Goal: Transaction & Acquisition: Book appointment/travel/reservation

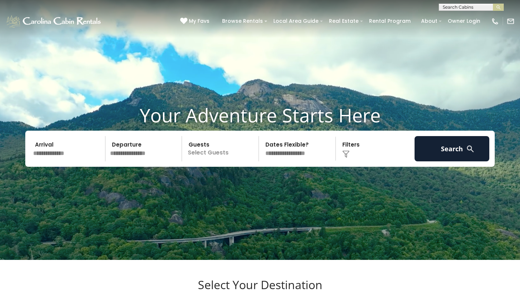
click at [54, 162] on input "text" at bounding box center [68, 148] width 75 height 25
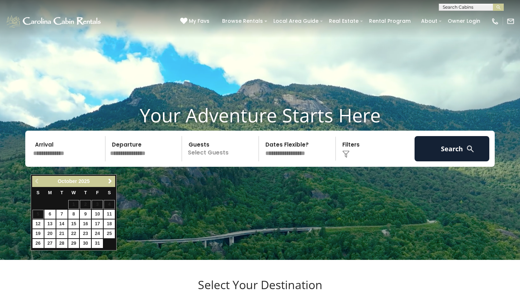
click at [98, 215] on link "10" at bounding box center [97, 214] width 11 height 9
type input "********"
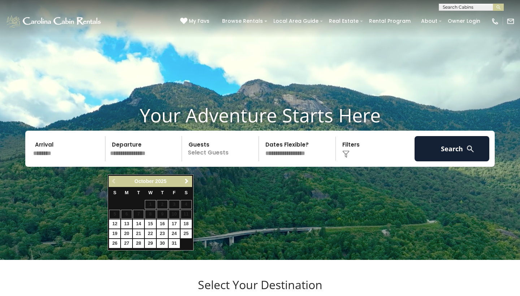
click at [128, 224] on link "13" at bounding box center [126, 224] width 11 height 9
type input "********"
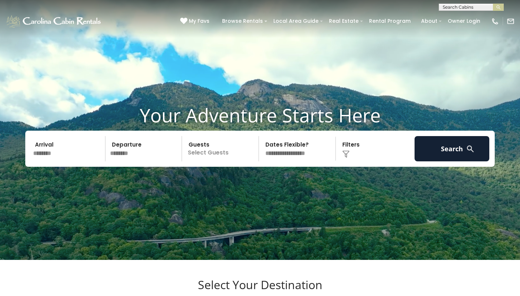
click at [202, 160] on p "Select Guests" at bounding box center [221, 148] width 74 height 25
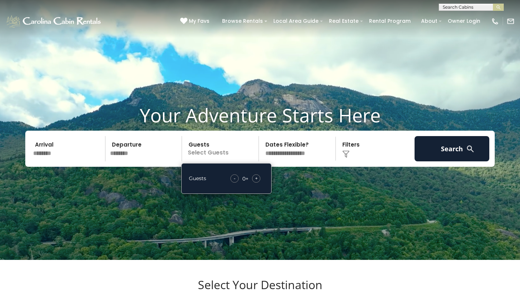
click at [258, 183] on div "+" at bounding box center [256, 179] width 8 height 8
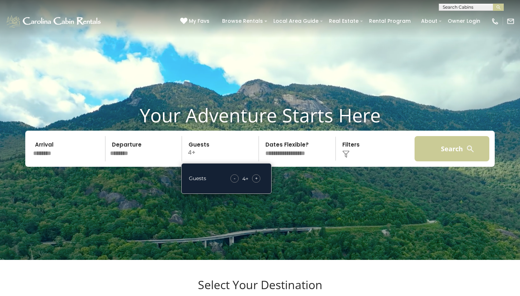
click at [426, 162] on button "Search" at bounding box center [452, 148] width 75 height 25
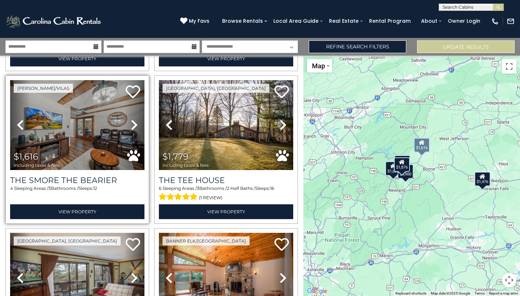
scroll to position [158, 0]
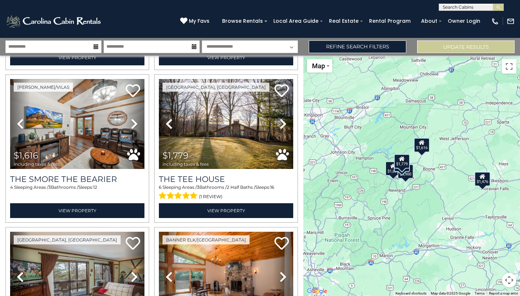
click at [426, 153] on div "$4,900 $1,876 $1,616 $1,779 $661 $1,626 $1,476 $1,796" at bounding box center [412, 176] width 217 height 241
click at [423, 147] on div "$1,616" at bounding box center [422, 145] width 16 height 14
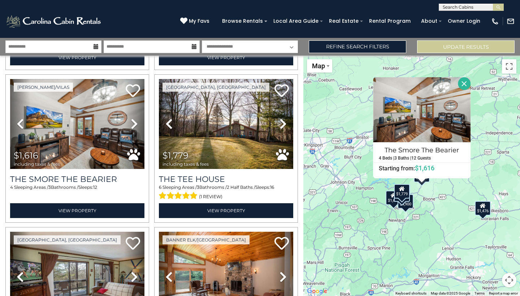
click at [480, 212] on div "$1,476" at bounding box center [483, 208] width 16 height 14
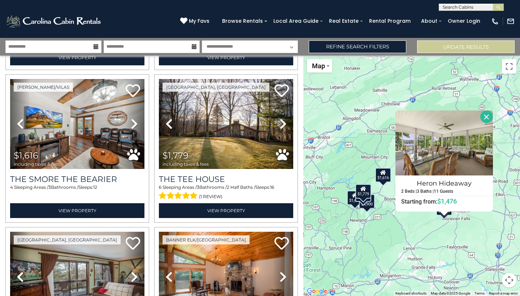
click at [396, 245] on div "$4,900 $1,876 $1,616 $1,779 $661 $1,626 $1,476 $1,796 Heron Hideaway 2 Beds | 3…" at bounding box center [412, 176] width 217 height 241
click at [491, 115] on button "Close" at bounding box center [487, 117] width 13 height 13
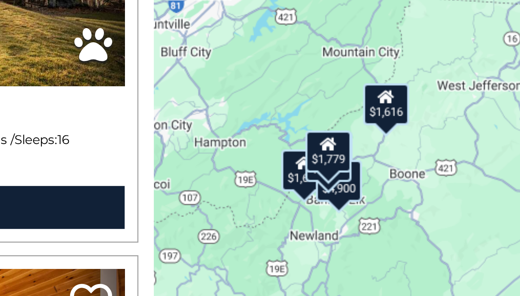
click at [356, 188] on div "$1,876" at bounding box center [364, 195] width 16 height 14
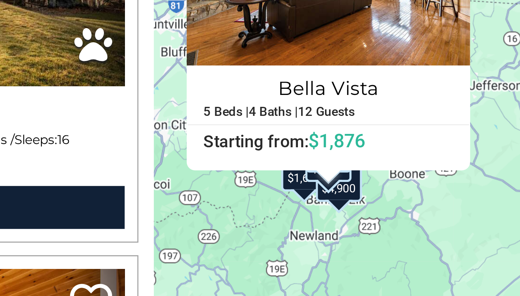
click at [359, 194] on div "$4,900" at bounding box center [367, 201] width 16 height 14
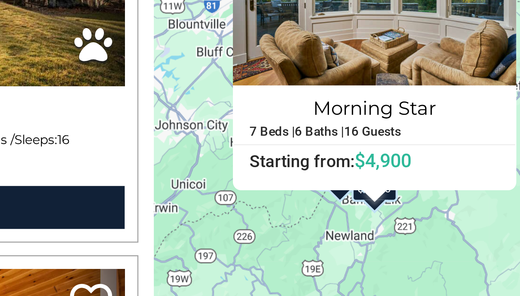
click at [304, 74] on div "$4,900 $1,876 $1,616 $1,779 $661 $1,626 $1,476 $1,796 Morning Star 7 Beds | 6 B…" at bounding box center [412, 176] width 217 height 241
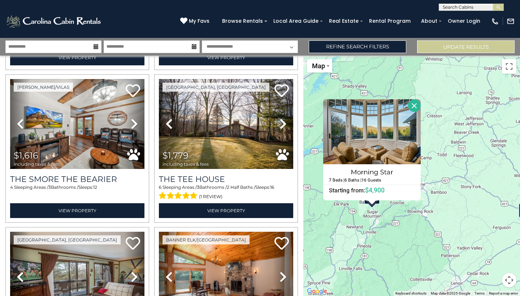
click at [421, 106] on button "Close" at bounding box center [414, 105] width 13 height 13
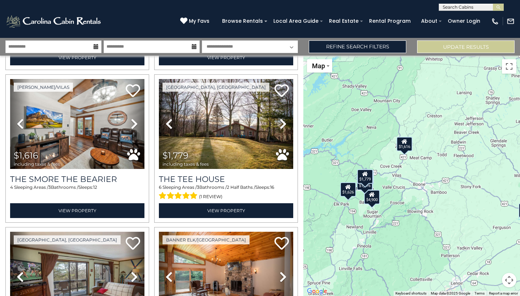
click at [408, 149] on div "$1,616" at bounding box center [405, 144] width 16 height 14
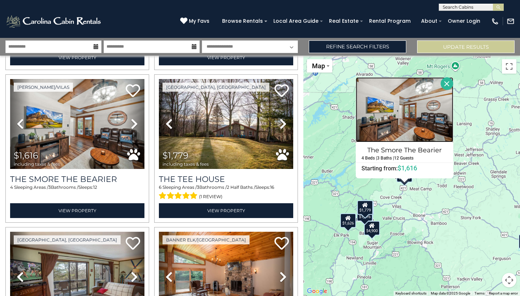
click at [396, 114] on img at bounding box center [405, 109] width 98 height 65
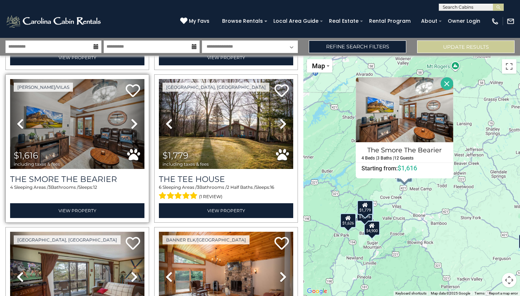
click at [133, 121] on icon at bounding box center [134, 124] width 7 height 12
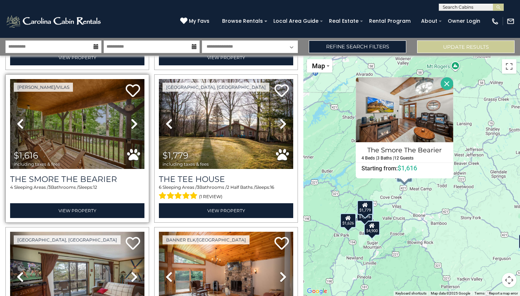
click at [133, 121] on icon at bounding box center [134, 124] width 7 height 12
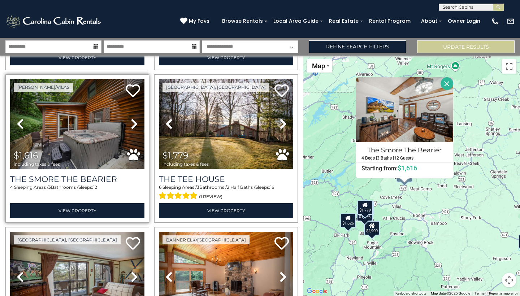
click at [133, 121] on icon at bounding box center [134, 124] width 7 height 12
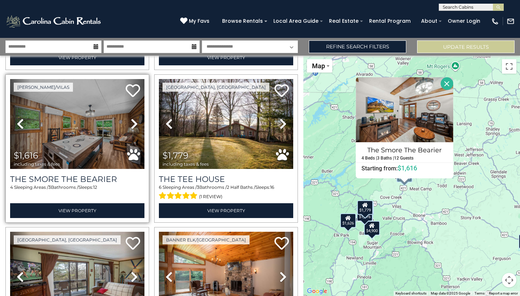
click at [133, 121] on icon at bounding box center [134, 124] width 7 height 12
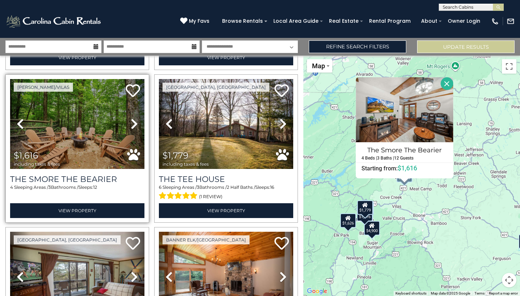
click at [133, 121] on icon at bounding box center [134, 124] width 7 height 12
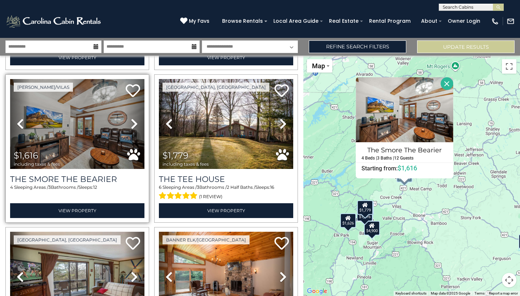
click at [133, 121] on icon at bounding box center [134, 124] width 7 height 12
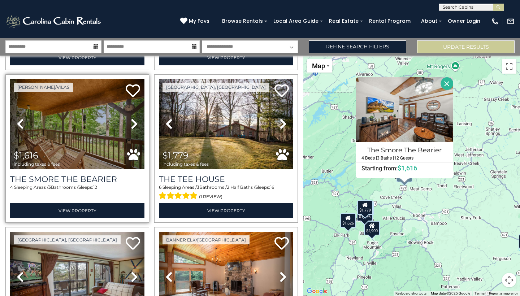
click at [133, 121] on icon at bounding box center [134, 124] width 7 height 12
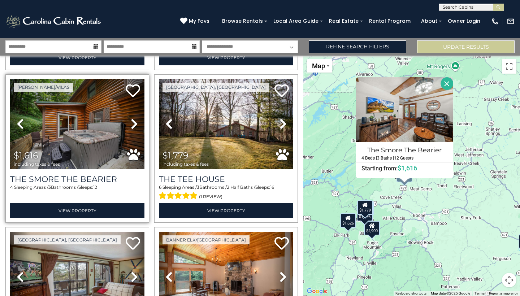
click at [133, 121] on icon at bounding box center [134, 124] width 7 height 12
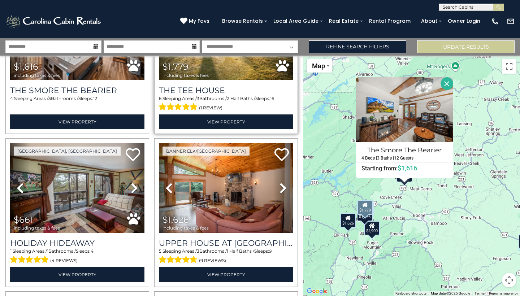
scroll to position [253, 0]
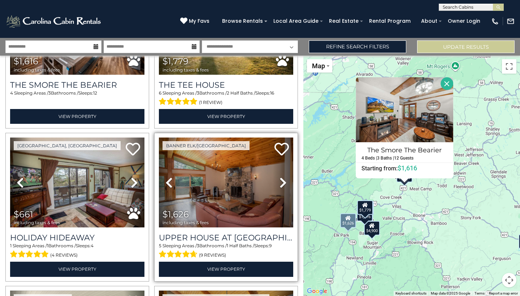
click at [280, 179] on icon at bounding box center [283, 183] width 7 height 12
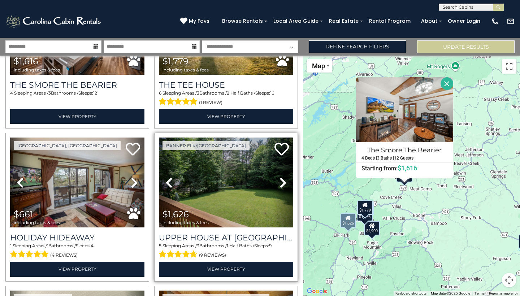
click at [280, 179] on icon at bounding box center [283, 183] width 7 height 12
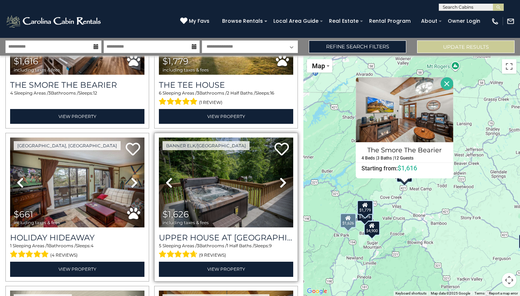
click at [280, 179] on icon at bounding box center [283, 183] width 7 height 12
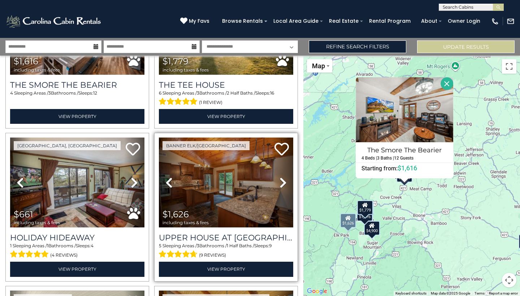
click at [280, 179] on icon at bounding box center [283, 183] width 7 height 12
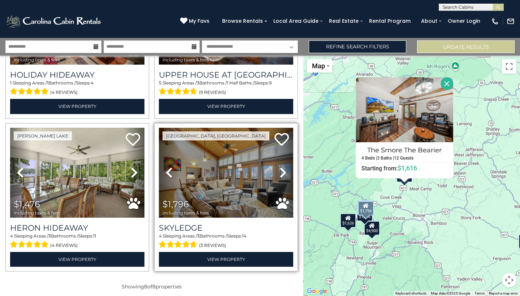
scroll to position [0, 0]
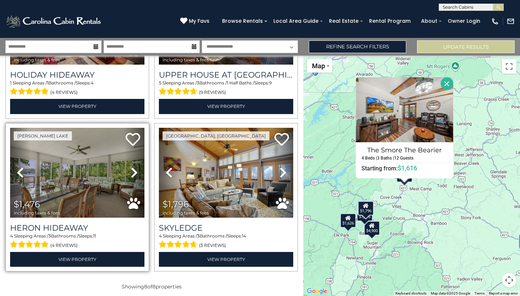
click at [60, 177] on img at bounding box center [77, 173] width 134 height 90
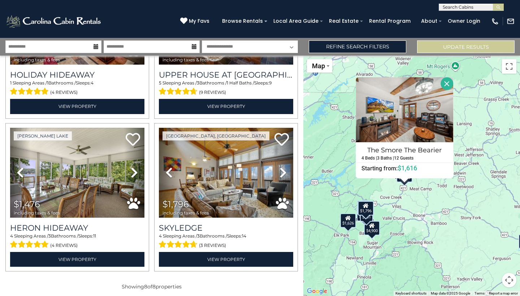
click at [453, 84] on button "Close" at bounding box center [447, 83] width 13 height 13
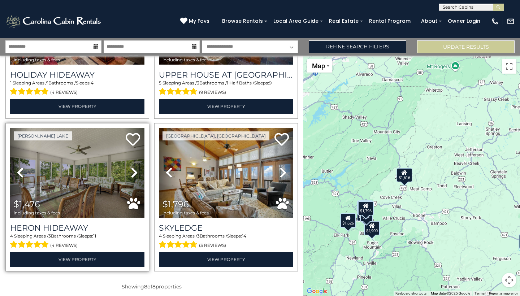
click at [103, 176] on img at bounding box center [77, 173] width 134 height 90
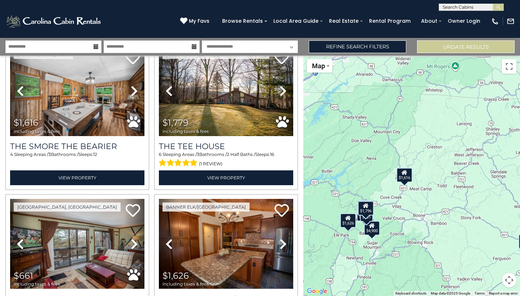
scroll to position [226, 0]
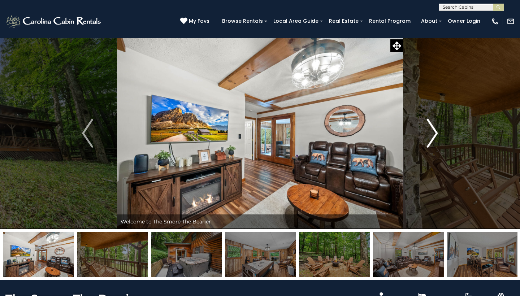
click at [435, 133] on img "Next" at bounding box center [432, 133] width 11 height 29
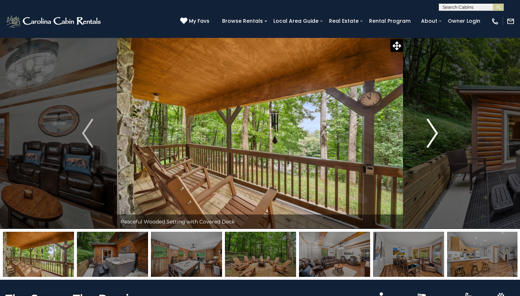
click at [435, 133] on img "Next" at bounding box center [432, 133] width 11 height 29
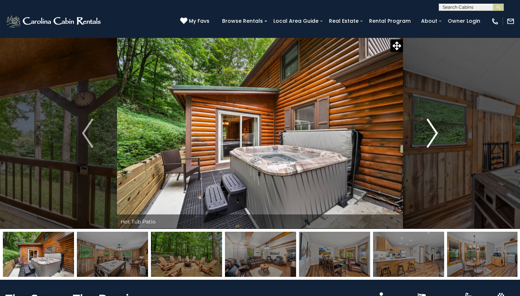
click at [435, 133] on img "Next" at bounding box center [432, 133] width 11 height 29
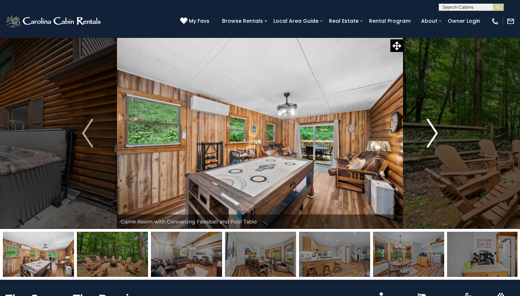
click at [435, 133] on img "Next" at bounding box center [432, 133] width 11 height 29
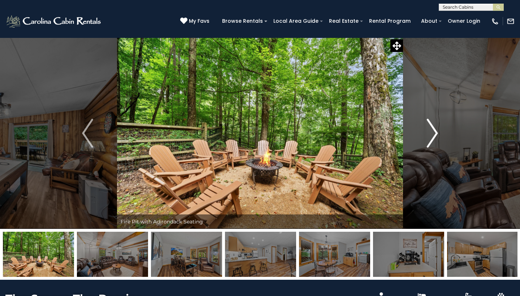
click at [435, 133] on img "Next" at bounding box center [432, 133] width 11 height 29
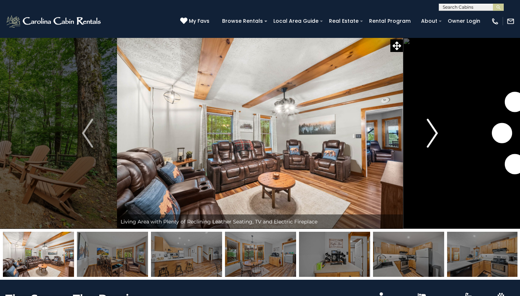
click at [435, 133] on img "Next" at bounding box center [432, 133] width 11 height 29
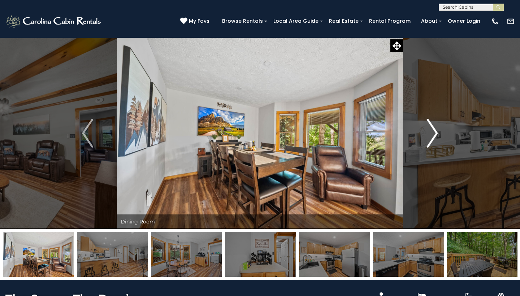
click at [435, 133] on img "Next" at bounding box center [432, 133] width 11 height 29
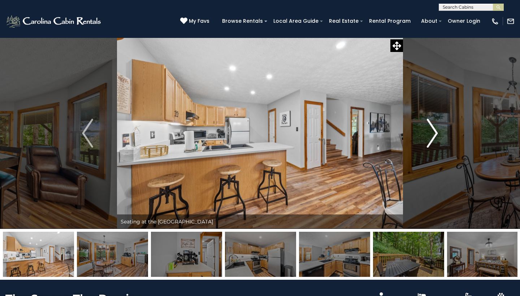
click at [433, 133] on img "Next" at bounding box center [432, 133] width 11 height 29
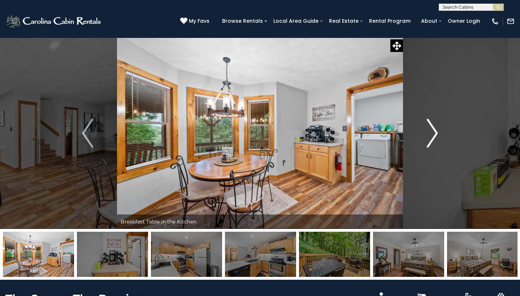
click at [433, 133] on img "Next" at bounding box center [432, 133] width 11 height 29
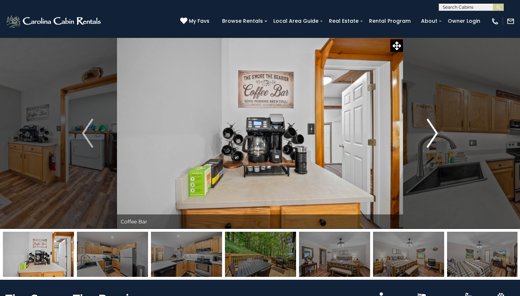
click at [433, 133] on img "Next" at bounding box center [432, 133] width 11 height 29
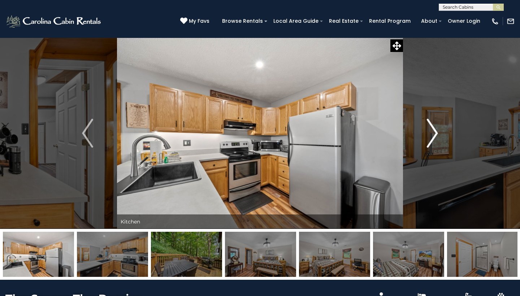
click at [433, 133] on img "Next" at bounding box center [432, 133] width 11 height 29
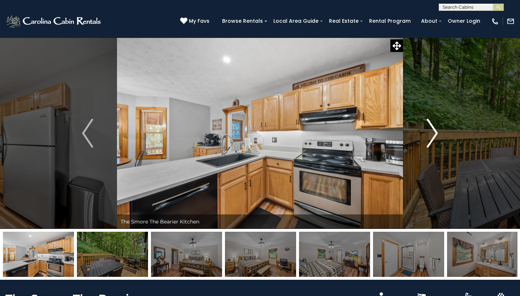
click at [433, 133] on img "Next" at bounding box center [432, 133] width 11 height 29
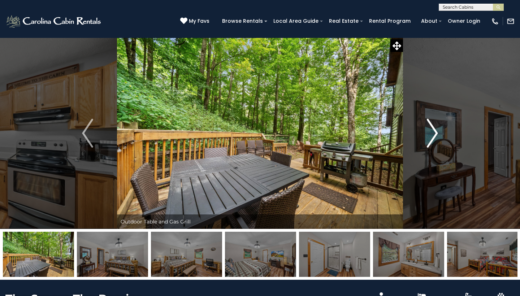
click at [433, 133] on img "Next" at bounding box center [432, 133] width 11 height 29
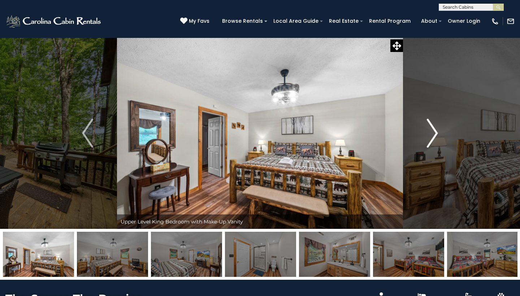
click at [433, 133] on img "Next" at bounding box center [432, 133] width 11 height 29
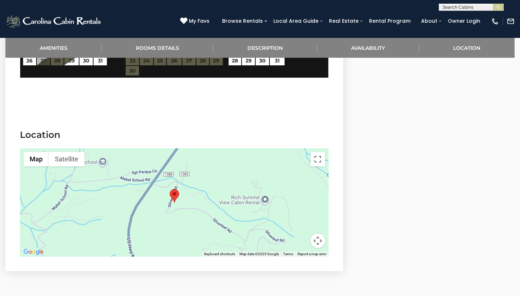
scroll to position [1242, 0]
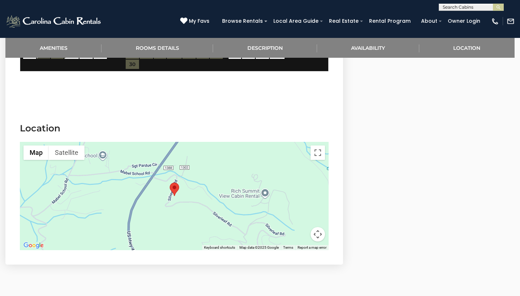
click at [170, 183] on area "The Smore The Bearier" at bounding box center [170, 183] width 0 height 0
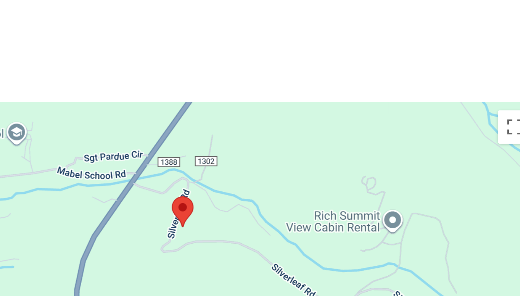
scroll to position [1256, 0]
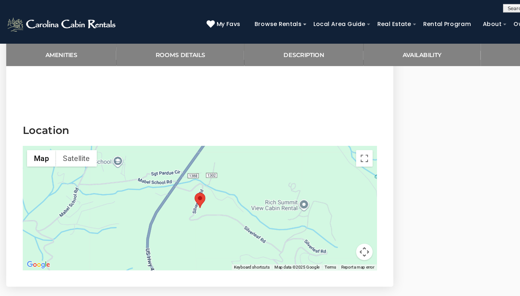
click at [314, 213] on button "Map camera controls" at bounding box center [318, 220] width 14 height 14
click at [300, 213] on button "Zoom out" at bounding box center [300, 220] width 14 height 14
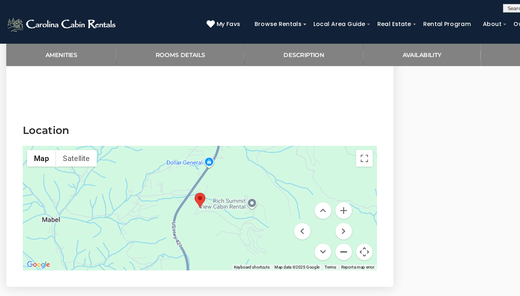
click at [300, 213] on button "Zoom out" at bounding box center [300, 220] width 14 height 14
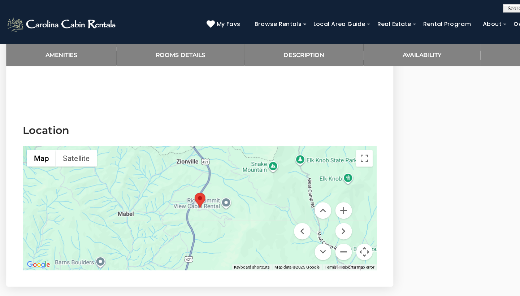
click at [300, 213] on button "Zoom out" at bounding box center [300, 220] width 14 height 14
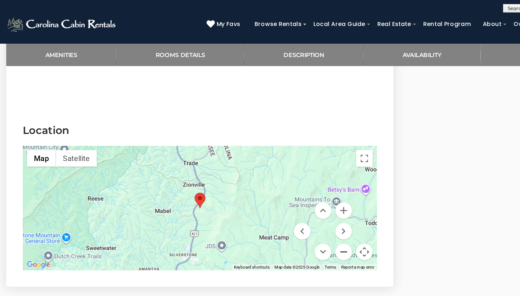
click at [300, 213] on button "Zoom out" at bounding box center [300, 220] width 14 height 14
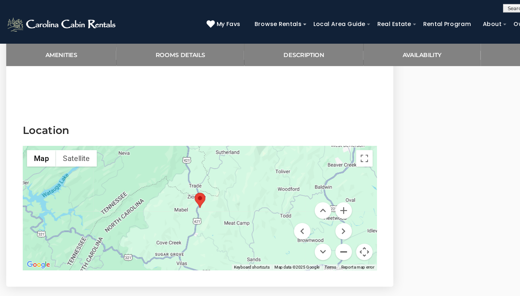
click at [300, 213] on button "Zoom out" at bounding box center [300, 220] width 14 height 14
